Goal: Transaction & Acquisition: Purchase product/service

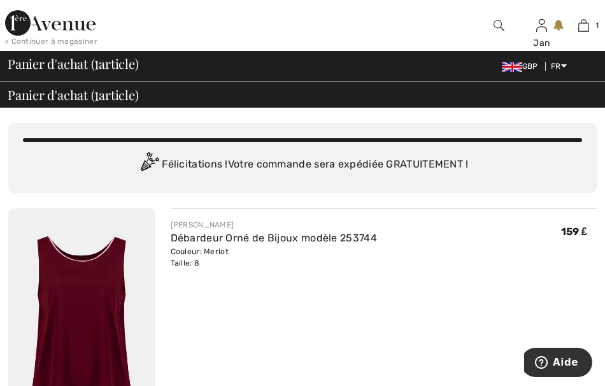
click at [534, 70] on span "GBP" at bounding box center [522, 66] width 41 height 9
click at [525, 67] on span "GBP" at bounding box center [522, 66] width 41 height 9
click at [560, 88] on link "English" at bounding box center [596, 85] width 80 height 19
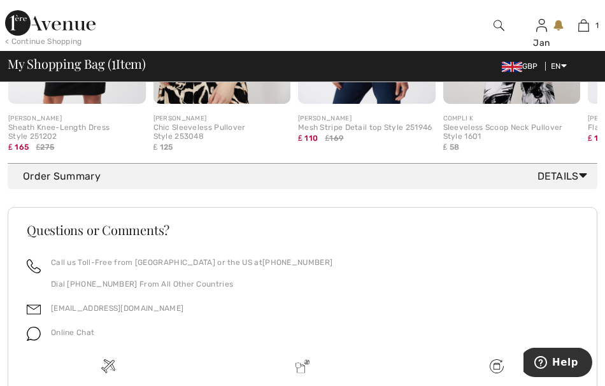
scroll to position [591, 0]
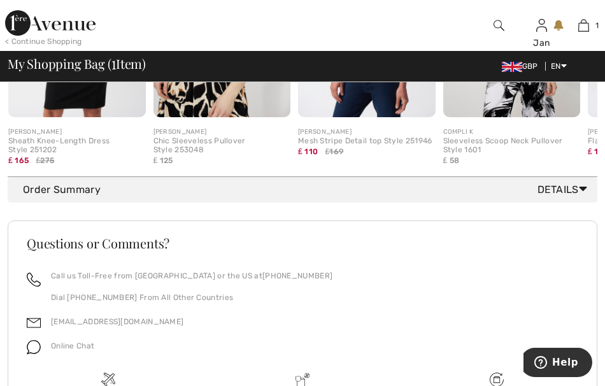
click at [577, 190] on span "Details" at bounding box center [564, 189] width 55 height 15
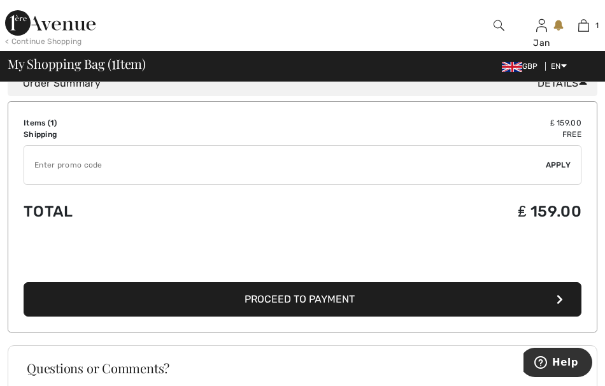
scroll to position [707, 0]
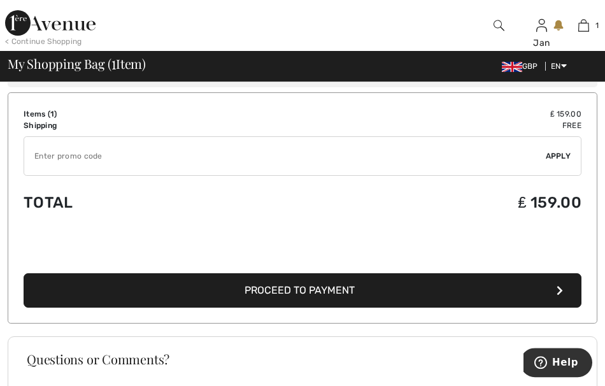
click at [313, 295] on button "Proceed to Payment" at bounding box center [303, 290] width 558 height 34
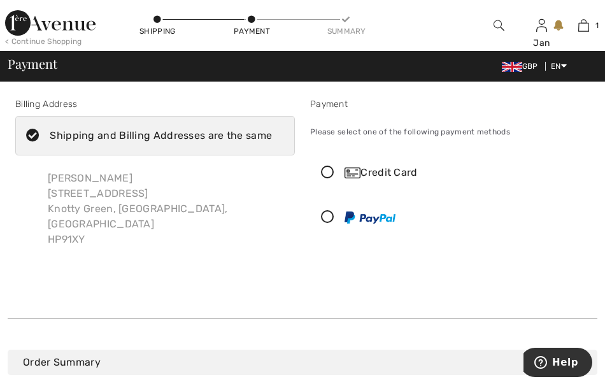
click at [328, 171] on icon at bounding box center [328, 172] width 34 height 13
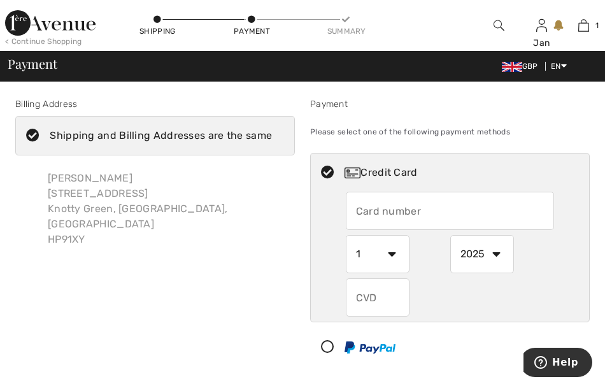
click at [346, 235] on select "1 2 3 4 5 6 7 8 9 10 11 12" at bounding box center [378, 254] width 64 height 38
select select "10"
click option "10" at bounding box center [0, 0] width 0 height 0
click at [450, 235] on select "2025 2026 2027 2028 2029 2030 2031 2032 2033 2034 2035" at bounding box center [482, 254] width 64 height 38
select select "2030"
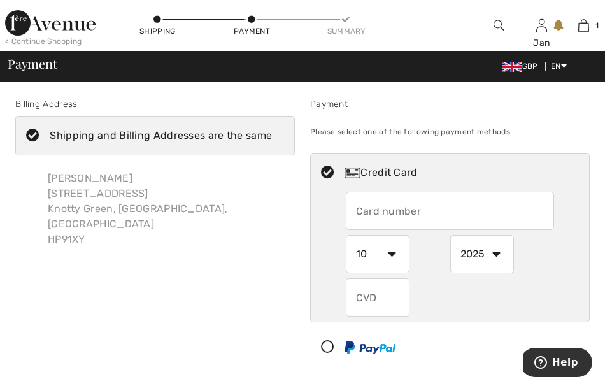
click option "2030" at bounding box center [0, 0] width 0 height 0
click at [367, 297] on input "text" at bounding box center [378, 297] width 64 height 38
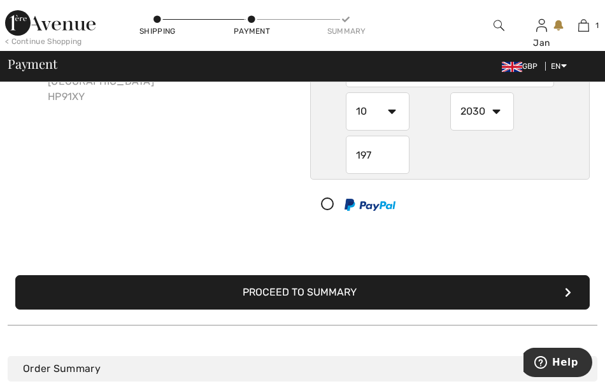
scroll to position [149, 0]
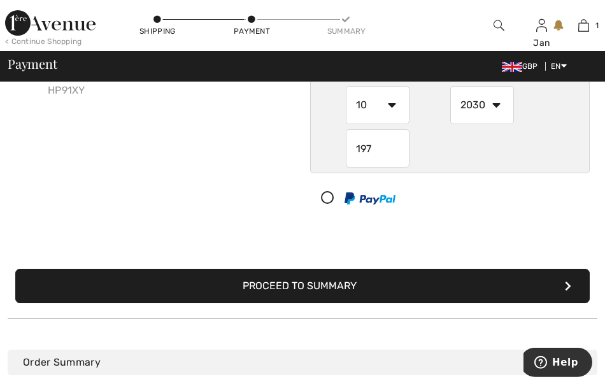
type input "197"
click at [353, 283] on button "Proceed to Summary" at bounding box center [302, 286] width 574 height 34
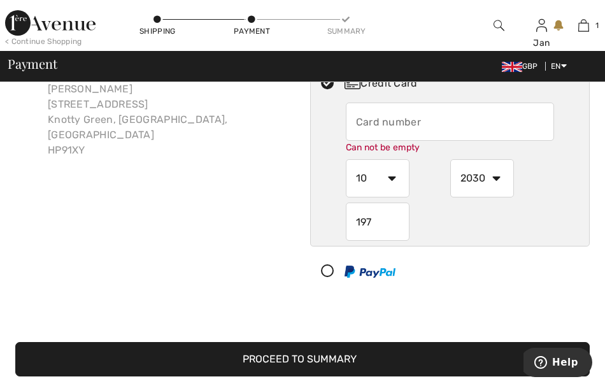
scroll to position [89, 0]
click at [374, 125] on input "text" at bounding box center [450, 121] width 209 height 38
type input "4546384817236012"
click at [341, 365] on button "Proceed to Summary" at bounding box center [302, 359] width 574 height 34
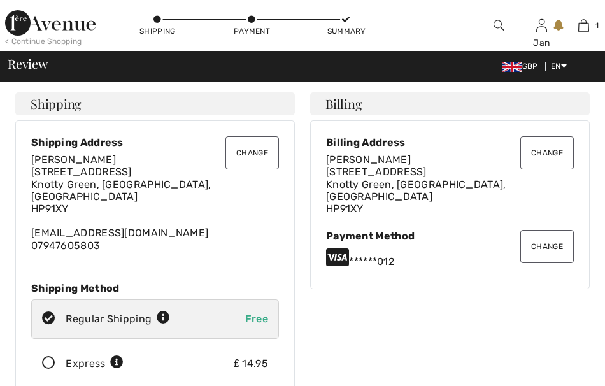
checkbox input "true"
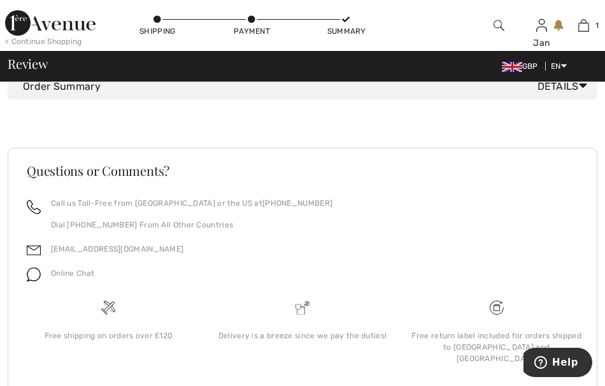
scroll to position [926, 0]
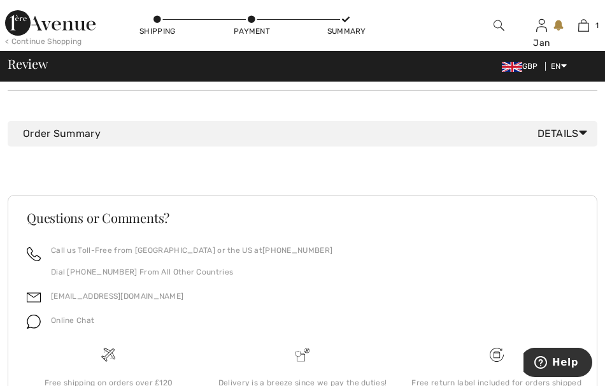
click at [574, 126] on span "Details" at bounding box center [564, 133] width 55 height 15
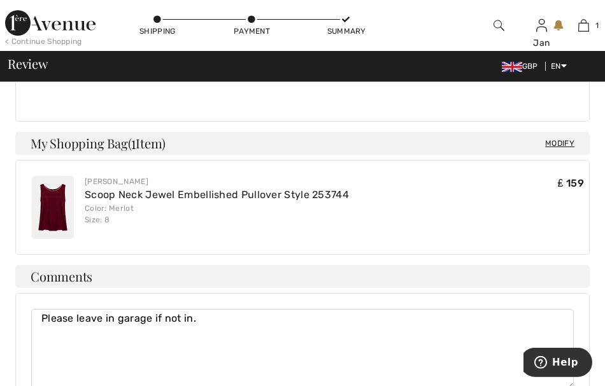
scroll to position [587, 0]
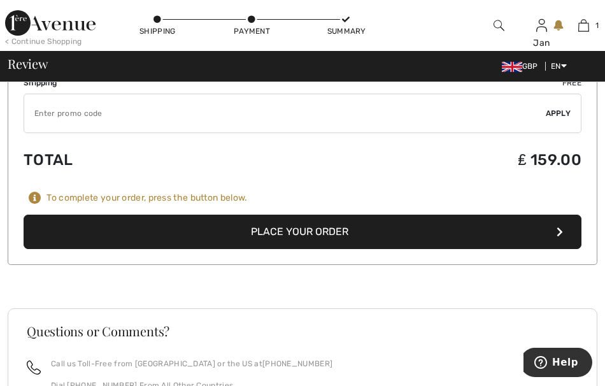
click at [323, 215] on button "Place Your Order" at bounding box center [303, 232] width 558 height 34
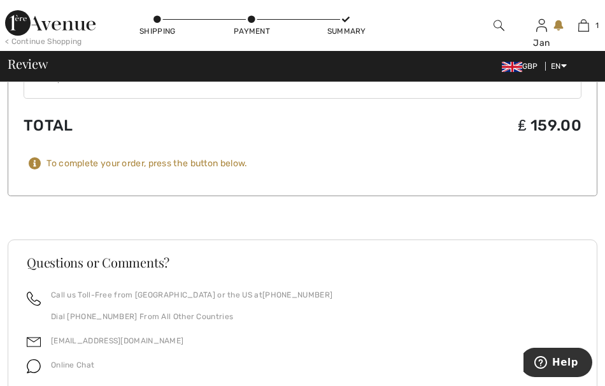
scroll to position [1027, 0]
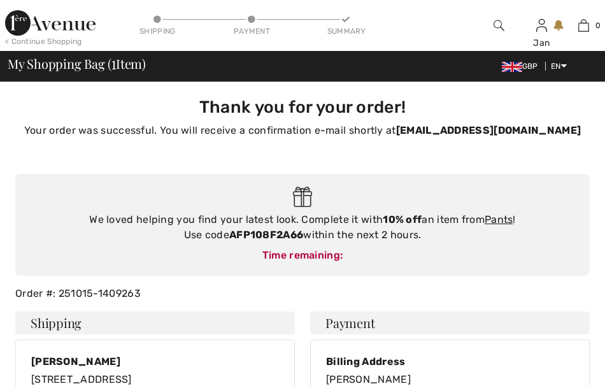
checkbox input "true"
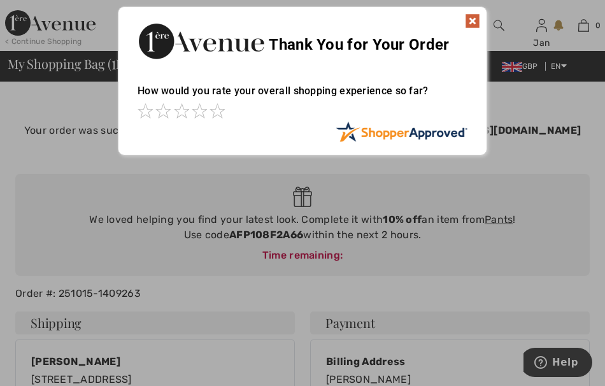
click at [470, 17] on img at bounding box center [472, 20] width 15 height 15
